Goal: Find specific page/section: Find specific page/section

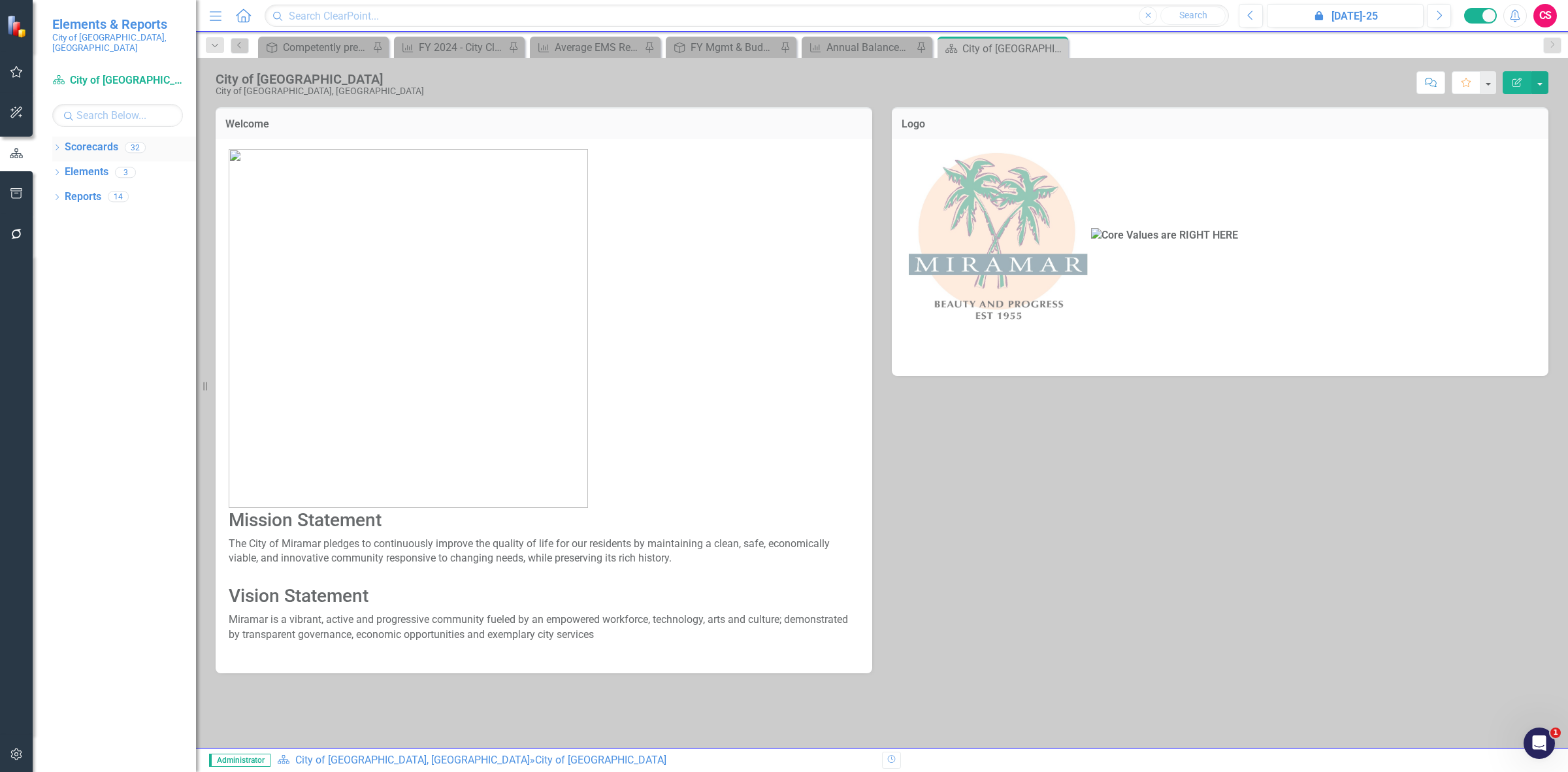
click at [93, 136] on div "Scorecards" at bounding box center [91, 147] width 54 height 22
click at [97, 140] on link "Scorecards" at bounding box center [91, 148] width 54 height 15
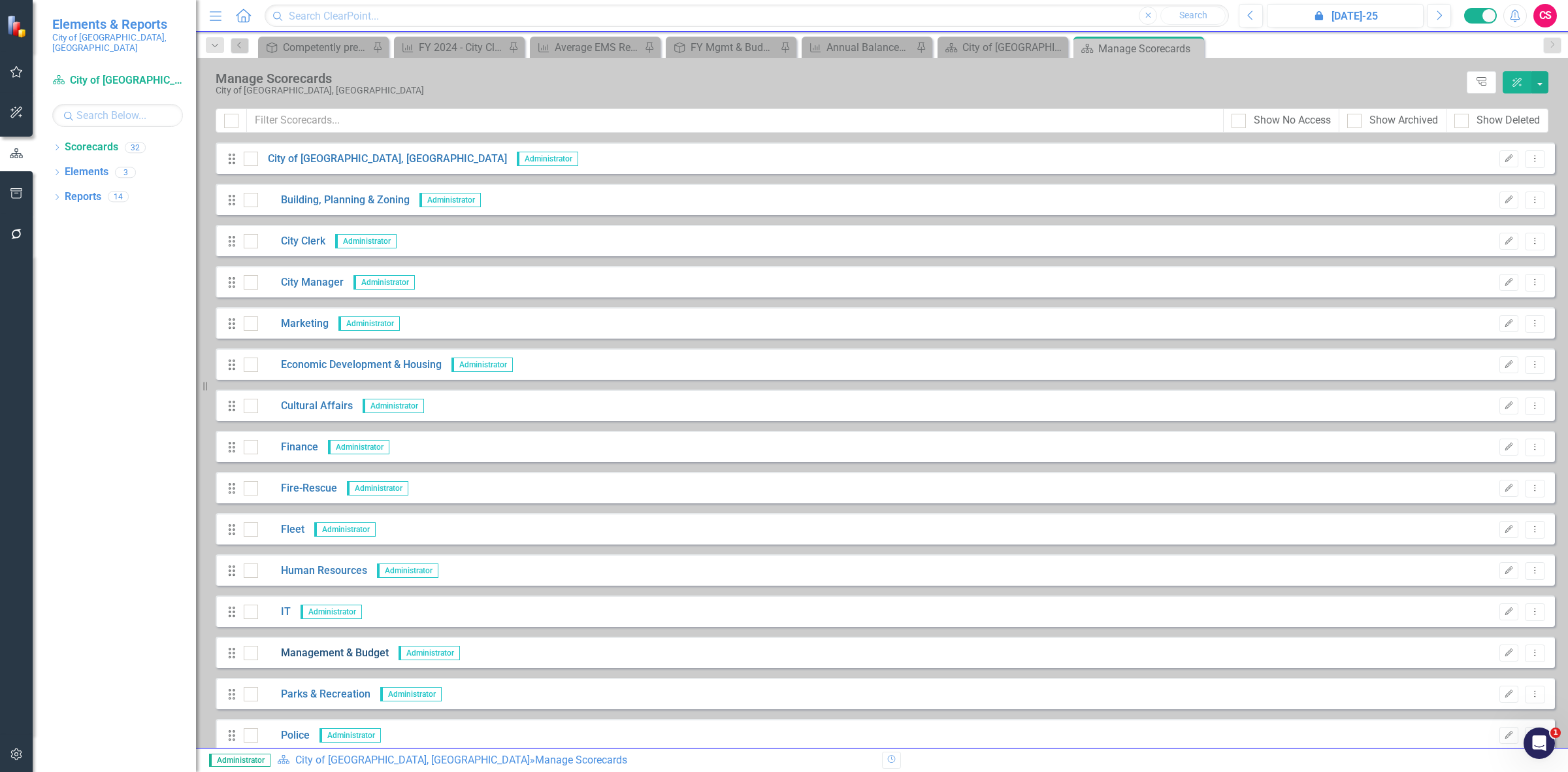
click at [297, 649] on link "Management & Budget" at bounding box center [323, 654] width 130 height 15
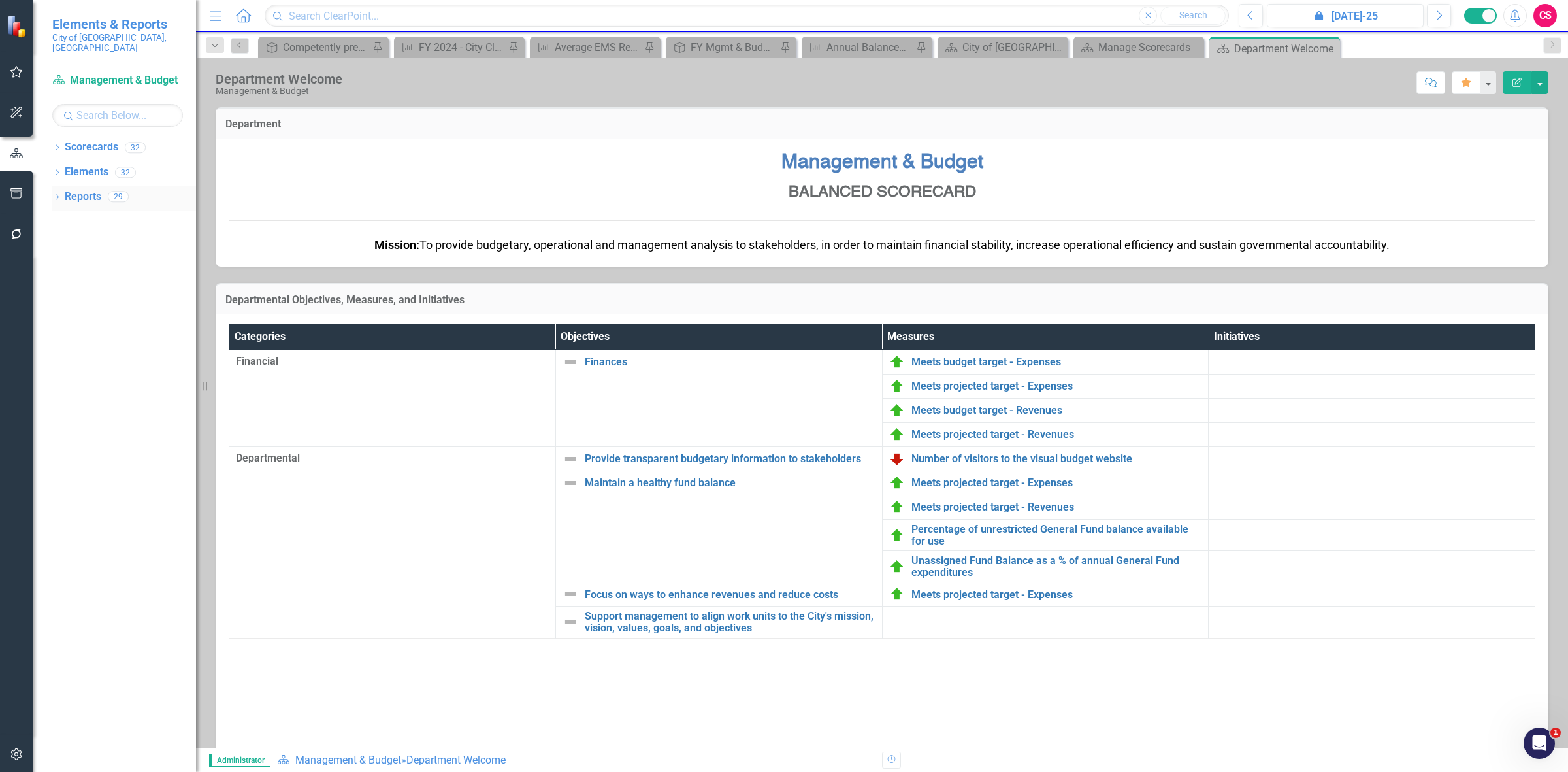
click at [96, 190] on link "Reports" at bounding box center [82, 197] width 37 height 15
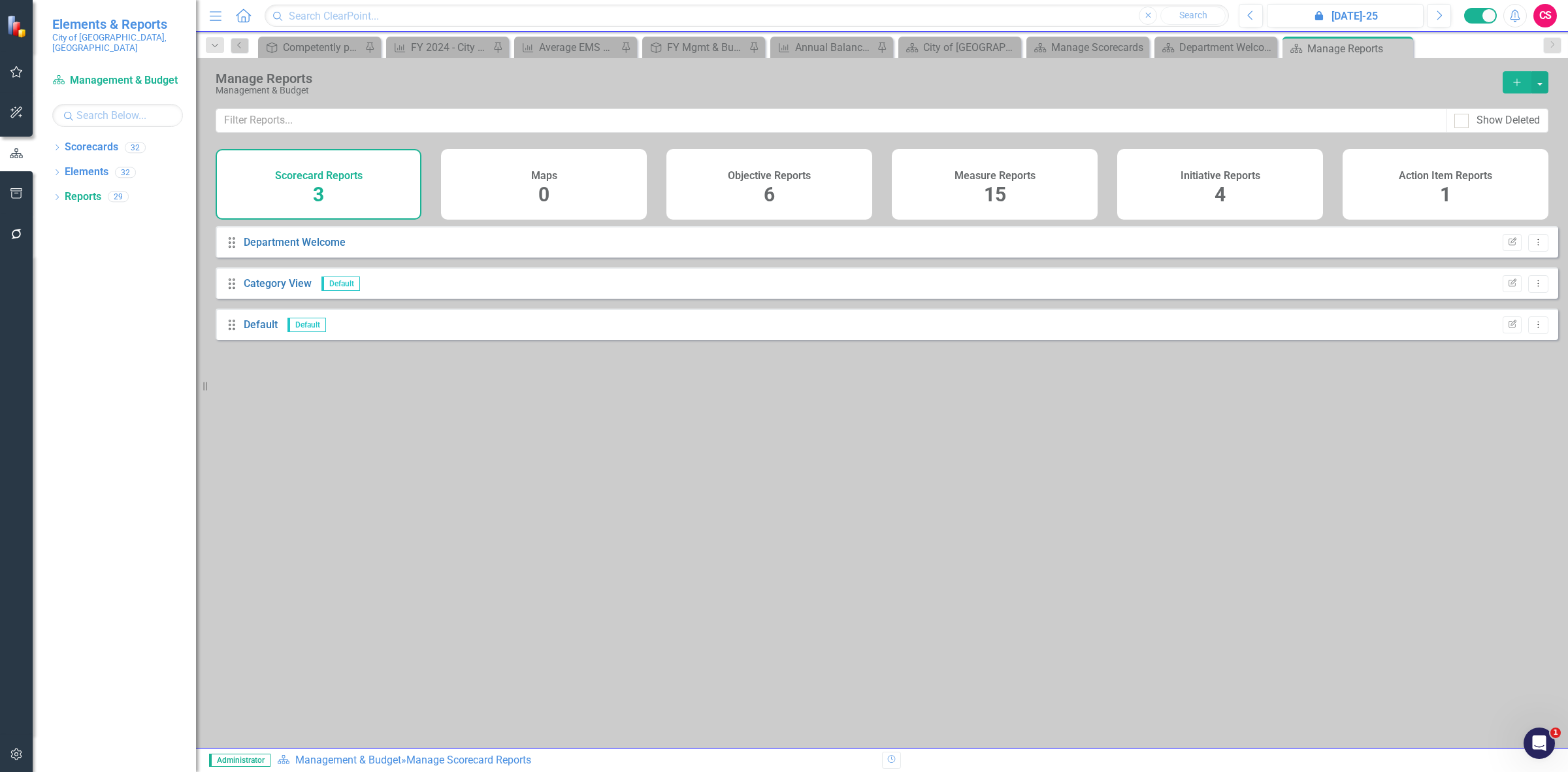
click at [945, 171] on div "Measure Reports 15" at bounding box center [994, 184] width 206 height 70
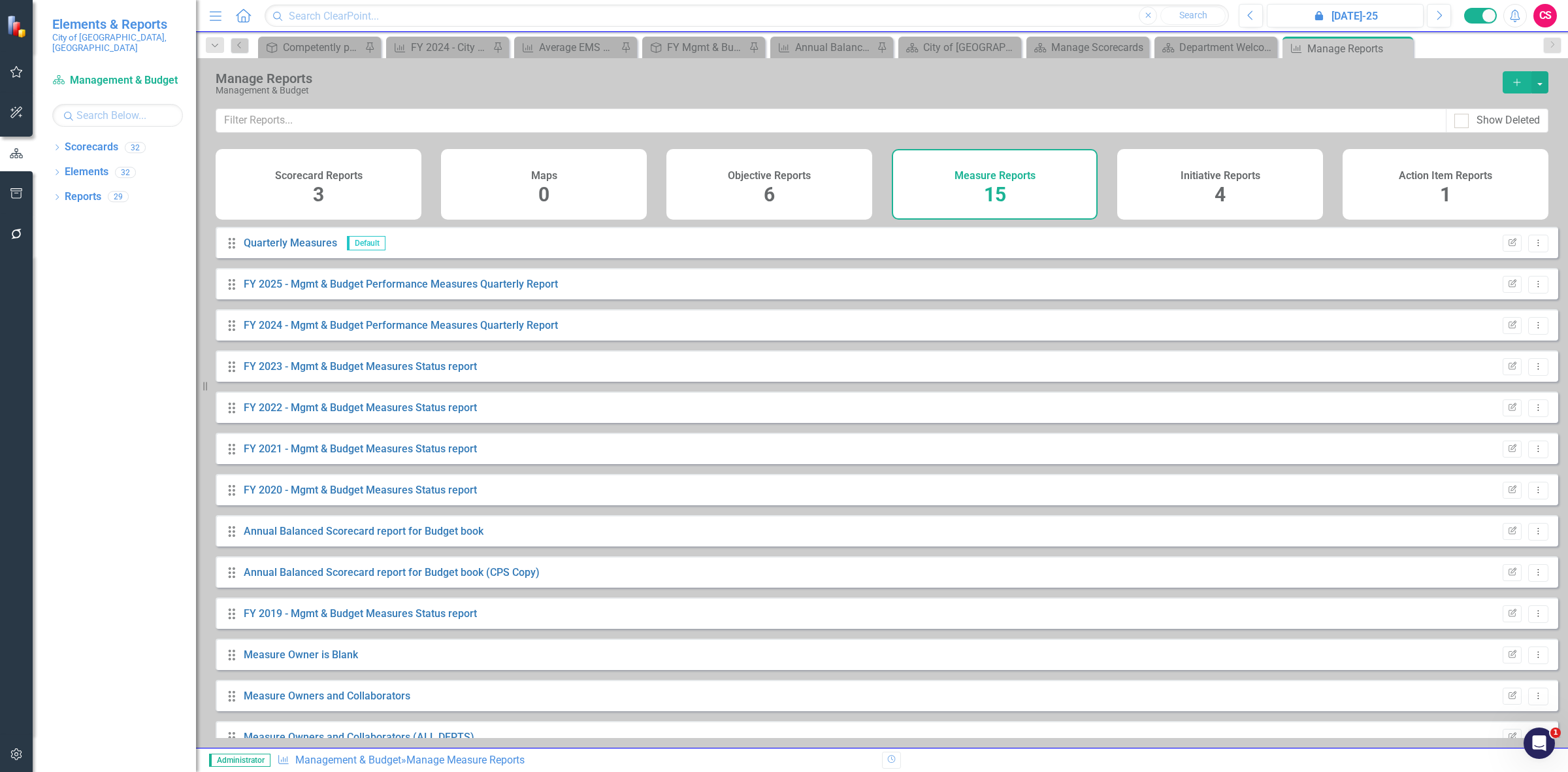
scroll to position [106, 0]
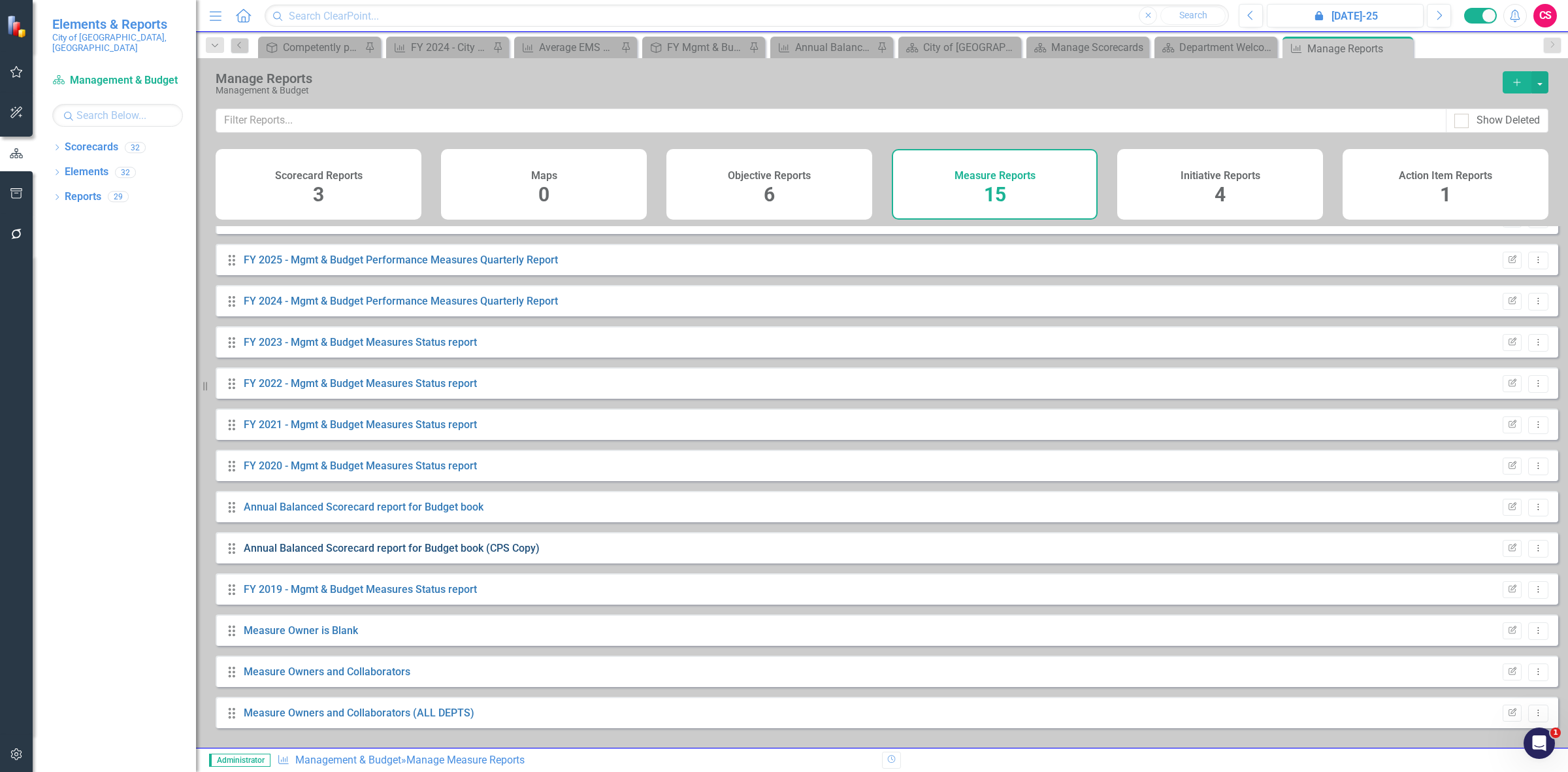
click at [380, 554] on link "Annual Balanced Scorecard report for Budget book (CPS Copy)" at bounding box center [391, 548] width 296 height 13
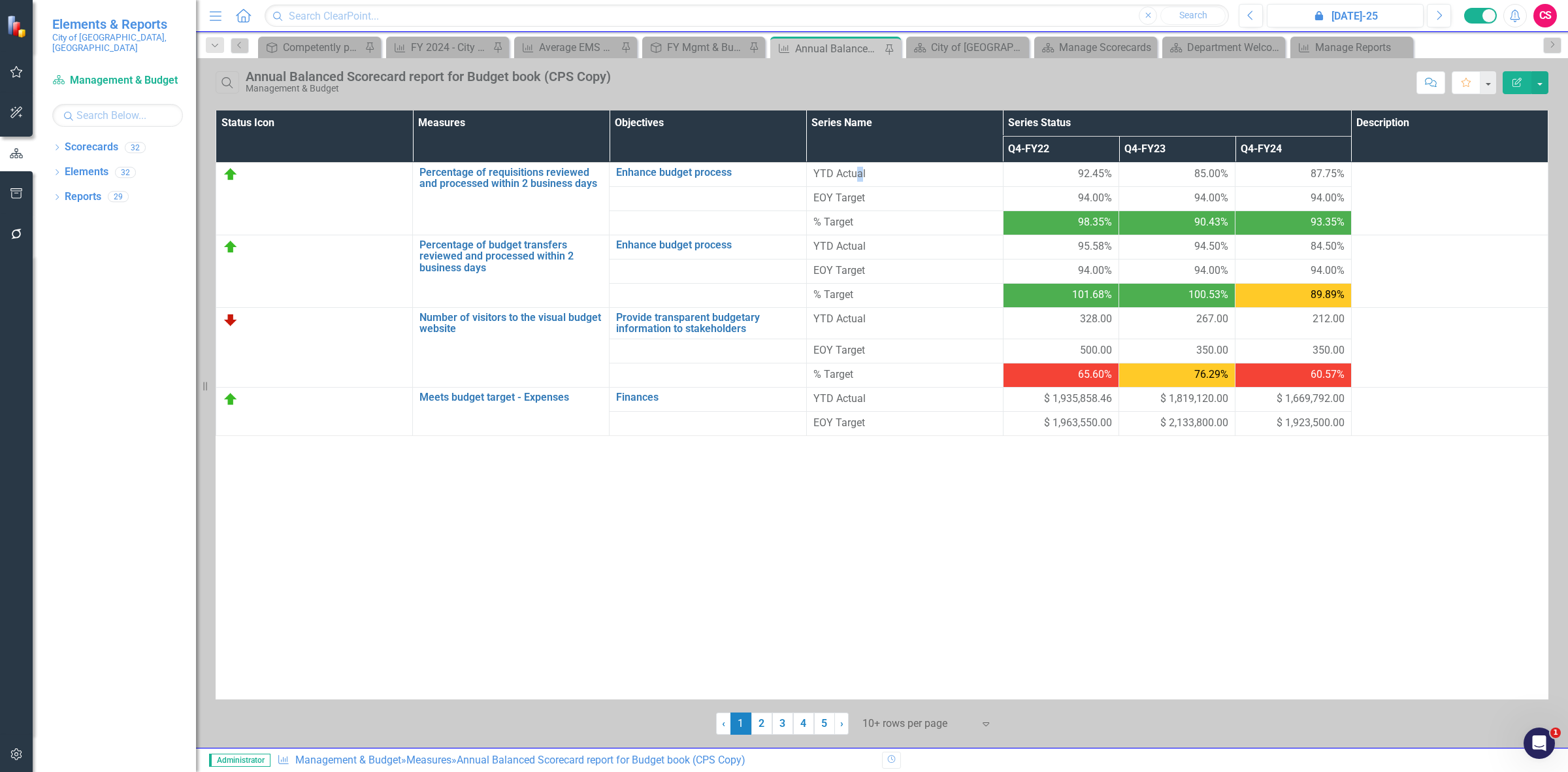
drag, startPoint x: 856, startPoint y: 174, endPoint x: 858, endPoint y: 165, distance: 9.2
click at [858, 165] on td "YTD Actual" at bounding box center [904, 174] width 196 height 24
drag, startPoint x: 818, startPoint y: 170, endPoint x: 804, endPoint y: 175, distance: 14.9
click at [811, 181] on td "YTD Actual" at bounding box center [904, 174] width 196 height 24
drag, startPoint x: 879, startPoint y: 200, endPoint x: 865, endPoint y: 206, distance: 15.2
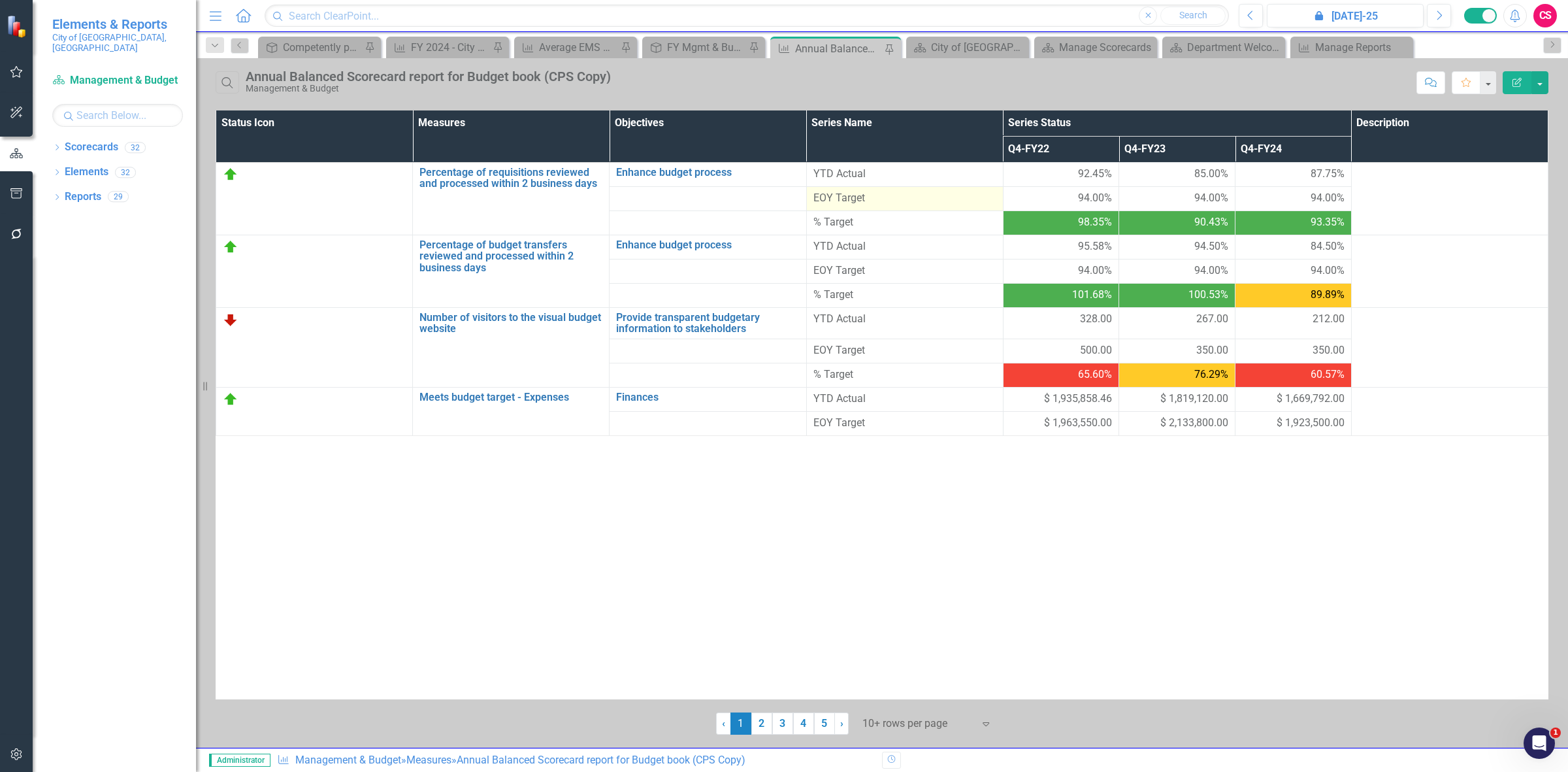
click at [865, 206] on span "EOY Target" at bounding box center [905, 199] width 183 height 15
